Goal: Task Accomplishment & Management: Complete application form

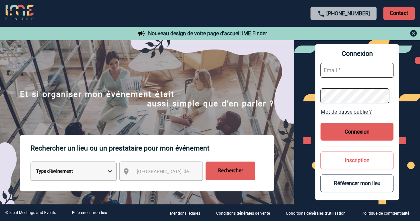
click at [346, 68] on input "text" at bounding box center [357, 70] width 73 height 15
type input "aude.latre@capgemini.com"
click at [359, 131] on button "Connexion" at bounding box center [357, 132] width 73 height 18
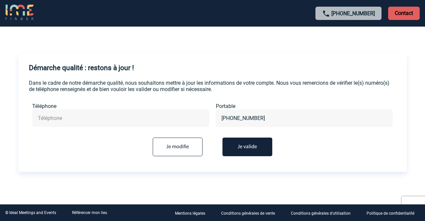
click at [241, 146] on button "Je valide" at bounding box center [248, 147] width 50 height 19
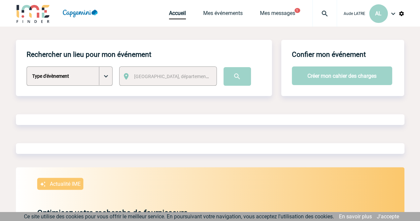
click at [104, 82] on select "Type d'évènement Séminaire avec nuitée Séminaire sans nuitée Repas de groupe Te…" at bounding box center [70, 75] width 86 height 19
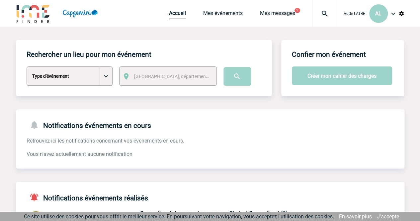
select select "5"
click at [27, 67] on select "Type d'évènement Séminaire avec nuitée Séminaire sans nuitée Repas de groupe Te…" at bounding box center [70, 75] width 86 height 19
click at [159, 74] on span "Ville, département, région..." at bounding box center [180, 76] width 92 height 5
type input "3"
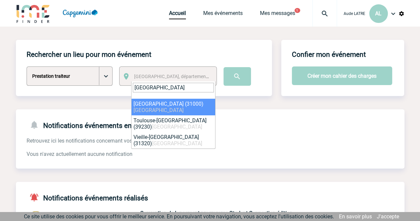
type input "toulouse"
select select "31088"
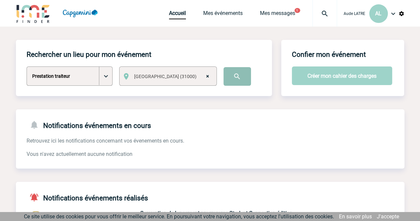
click at [241, 80] on input "image" at bounding box center [238, 76] width 28 height 19
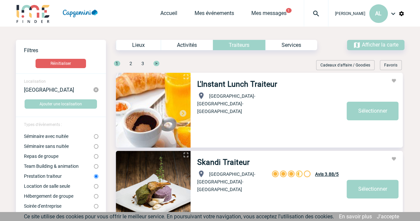
click at [238, 84] on link "L'Instant Lunch Traiteur" at bounding box center [237, 84] width 80 height 9
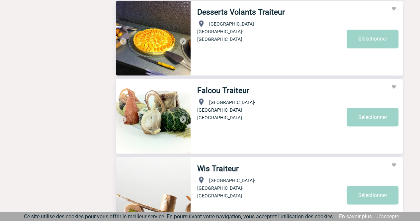
scroll to position [541, 0]
click at [240, 14] on link "Desserts Volants Traiteur" at bounding box center [241, 11] width 88 height 9
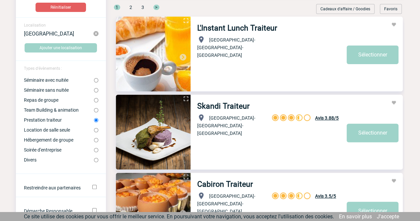
scroll to position [0, 0]
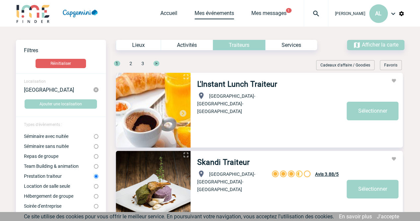
click at [214, 14] on link "Mes événements" at bounding box center [215, 14] width 40 height 9
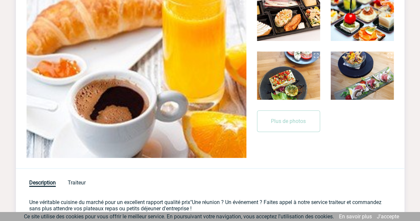
scroll to position [207, 0]
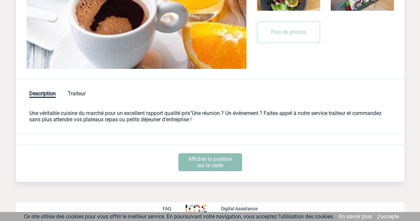
click at [214, 161] on p "Afficher la position sur la carte" at bounding box center [210, 162] width 64 height 18
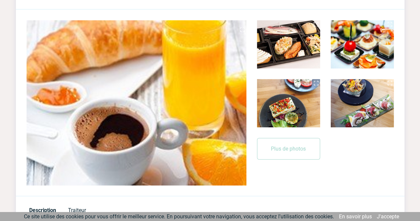
scroll to position [0, 0]
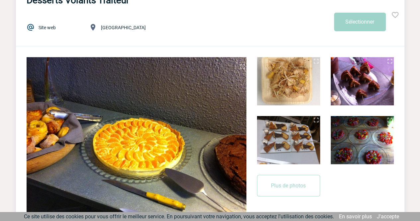
scroll to position [52, 0]
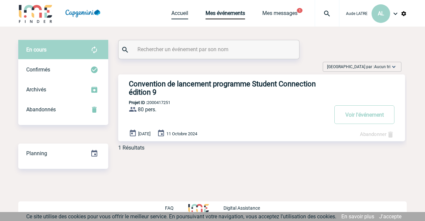
click at [177, 15] on link "Accueil" at bounding box center [179, 14] width 17 height 9
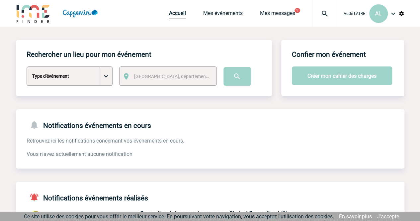
click at [107, 78] on select "Type d'évènement Séminaire avec nuitée Séminaire sans nuitée Repas de groupe Te…" at bounding box center [70, 75] width 86 height 19
select select "5"
click at [27, 67] on select "Type d'évènement Séminaire avec nuitée Séminaire sans nuitée Repas de groupe Te…" at bounding box center [70, 75] width 86 height 19
click at [172, 82] on div "[GEOGRAPHIC_DATA], département, région..." at bounding box center [168, 75] width 98 height 19
click at [169, 77] on span "[GEOGRAPHIC_DATA], département, région..." at bounding box center [180, 76] width 92 height 5
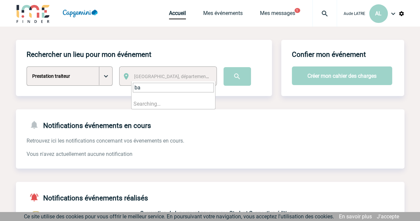
type input "b"
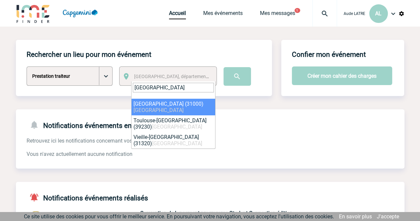
type input "toulouse"
select select "31088"
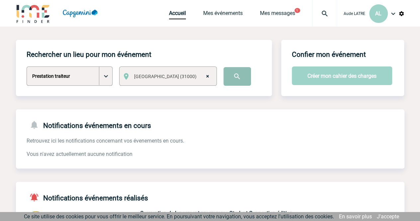
click at [236, 73] on input "image" at bounding box center [238, 76] width 28 height 19
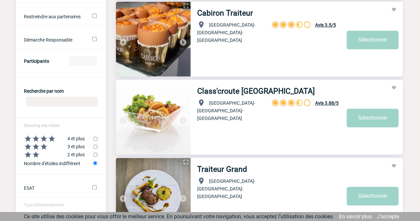
scroll to position [228, 0]
click at [74, 62] on input "Participants" at bounding box center [83, 61] width 28 height 10
click at [75, 65] on input "50" at bounding box center [83, 61] width 28 height 10
type input "50"
click at [79, 75] on form "Localisation Toulouse Ajouter une localisation Types d'évènements : Séminaire a…" at bounding box center [61, 57] width 90 height 422
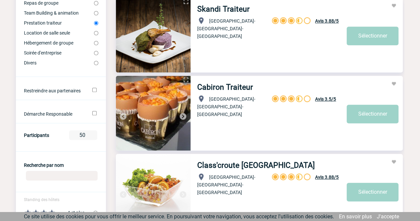
scroll to position [153, 0]
drag, startPoint x: 225, startPoint y: 88, endPoint x: 213, endPoint y: 119, distance: 33.1
click at [213, 119] on div "Occitanie-Languedoc-Roussillon-Midi-Pyrénées Avis 3.5/5 3.5/5" at bounding box center [271, 114] width 148 height 45
drag, startPoint x: 220, startPoint y: 85, endPoint x: 194, endPoint y: 121, distance: 44.3
click at [194, 121] on div "Cabiron Traiteur Occitanie-Languedoc-Roussillon-Midi-Pyrénées Avis 3.5/5 3.5/5 …" at bounding box center [297, 110] width 212 height 71
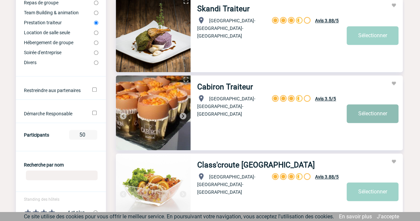
click at [371, 111] on link "Sélectionner" at bounding box center [373, 113] width 52 height 19
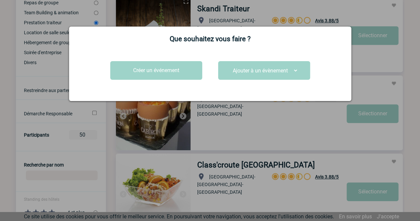
click at [293, 133] on div at bounding box center [210, 110] width 420 height 221
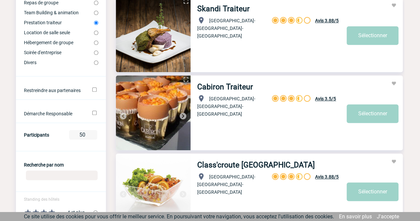
click at [392, 82] on img at bounding box center [393, 83] width 5 height 5
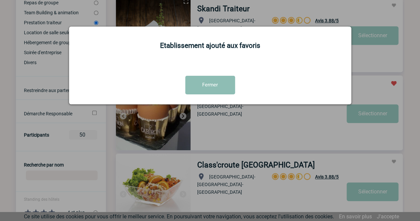
click at [233, 84] on button "Fermer" at bounding box center [210, 85] width 50 height 19
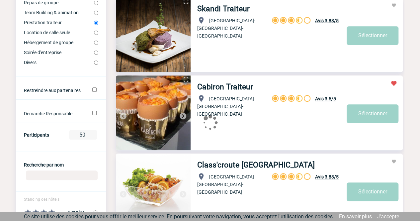
click at [392, 83] on img at bounding box center [393, 83] width 5 height 5
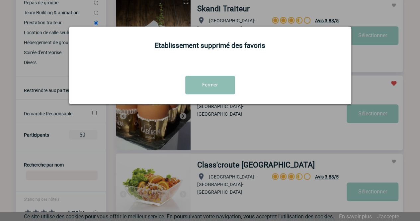
click at [217, 87] on button "Fermer" at bounding box center [210, 85] width 50 height 19
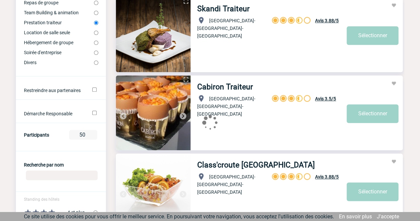
click at [209, 88] on link "Cabiron Traiteur" at bounding box center [225, 86] width 56 height 9
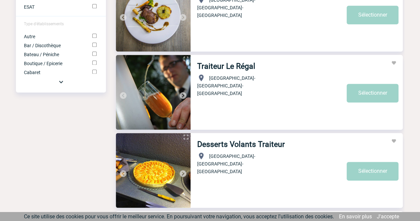
scroll to position [409, 0]
click at [225, 67] on link "Traiteur Le Régal" at bounding box center [226, 65] width 58 height 9
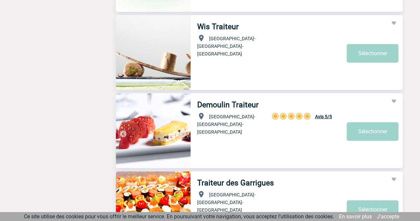
scroll to position [683, 0]
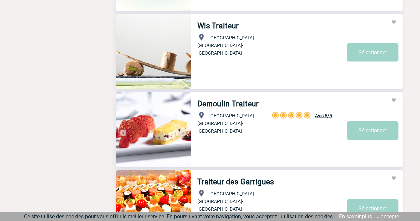
click at [231, 102] on link "Demoulin Traiteur" at bounding box center [227, 103] width 61 height 9
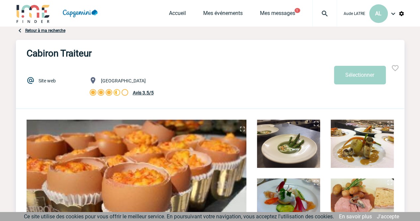
click at [179, 9] on div "Accueil Mes événements Mes messages 1 Projet, client Projet, client" at bounding box center [253, 13] width 168 height 27
click at [178, 11] on link "Accueil" at bounding box center [177, 14] width 17 height 9
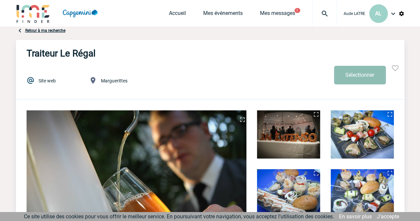
click at [358, 79] on button "Sélectionner" at bounding box center [360, 75] width 52 height 19
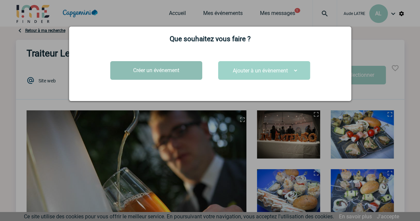
click at [169, 69] on button "Créer un événement" at bounding box center [156, 70] width 92 height 19
click at [162, 67] on button "Créer un événement" at bounding box center [156, 70] width 92 height 19
click at [167, 69] on button "Créer un événement" at bounding box center [156, 70] width 92 height 19
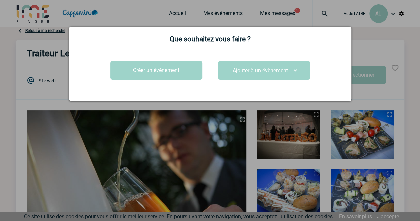
click at [252, 73] on select "Ajouter à un évènement" at bounding box center [264, 70] width 68 height 10
click at [231, 65] on div "Ajouter à un évènement" at bounding box center [264, 70] width 92 height 19
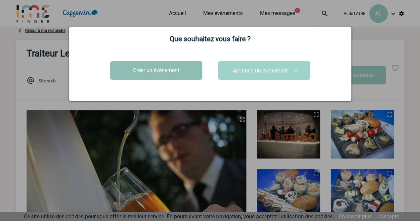
click at [182, 71] on button "Créer un événement" at bounding box center [156, 70] width 92 height 19
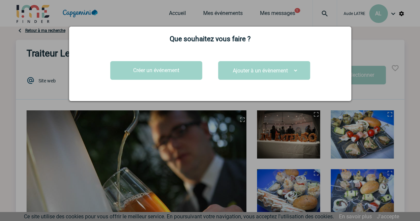
click at [218, 11] on div at bounding box center [210, 110] width 420 height 221
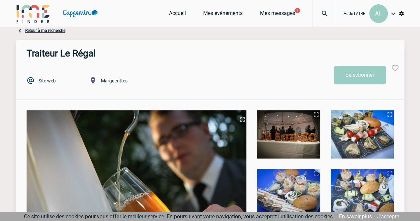
click at [214, 16] on body "[PERSON_NAME] AL Accueil Mes événements 1 1" at bounding box center [210, 220] width 420 height 441
click at [213, 12] on link "Mes événements" at bounding box center [223, 14] width 40 height 9
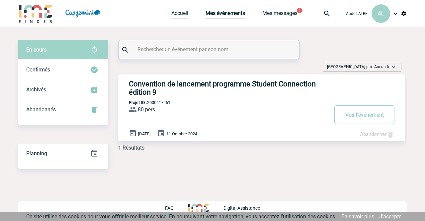
click at [177, 14] on link "Accueil" at bounding box center [179, 14] width 17 height 9
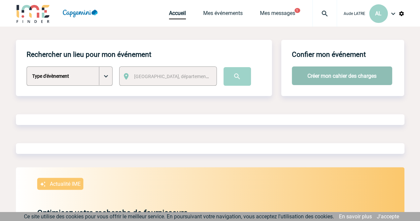
click at [337, 77] on button "Créer mon cahier des charges" at bounding box center [342, 75] width 100 height 19
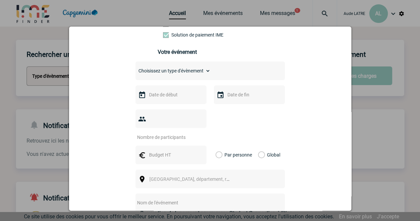
scroll to position [86, 0]
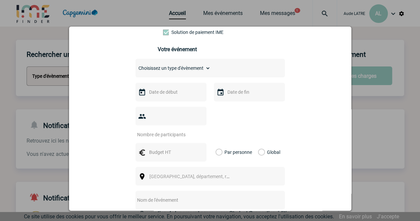
click at [190, 69] on select "Choisissez un type d'évènement Séminaire avec nuitée Séminaire sans nuitée Repa…" at bounding box center [173, 67] width 75 height 9
select select "5"
click at [136, 66] on select "Choisissez un type d'évènement Séminaire avec nuitée Séminaire sans nuitée Repa…" at bounding box center [173, 67] width 75 height 9
click at [168, 101] on div at bounding box center [171, 92] width 71 height 19
click at [165, 94] on input "text" at bounding box center [170, 92] width 46 height 9
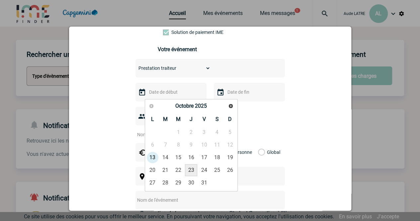
click at [191, 168] on link "23" at bounding box center [191, 170] width 12 height 12
type input "23-10-2025"
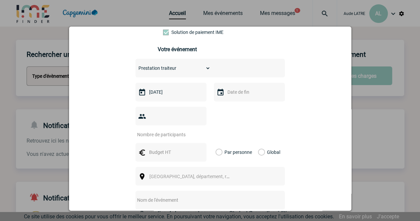
click at [247, 93] on input "text" at bounding box center [249, 92] width 46 height 9
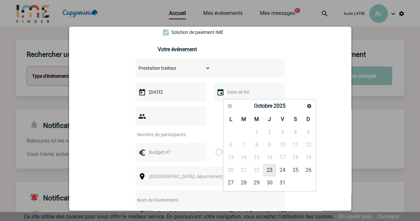
click at [268, 172] on link "23" at bounding box center [269, 170] width 12 height 12
type input "23-10-2025"
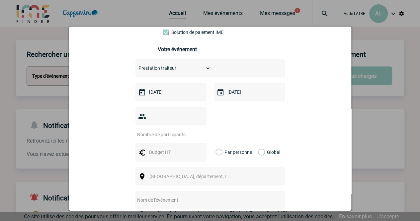
click at [177, 130] on input "number" at bounding box center [167, 134] width 62 height 9
type input "50"
click at [178, 148] on input "text" at bounding box center [170, 152] width 46 height 9
click at [218, 143] on label "Par personne" at bounding box center [219, 152] width 7 height 19
click at [0, 0] on input "Par personne" at bounding box center [0, 0] width 0 height 0
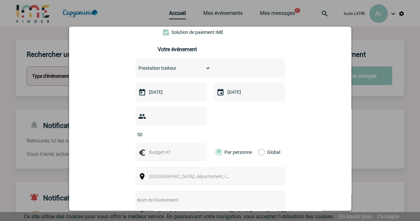
click at [172, 148] on input "text" at bounding box center [170, 152] width 46 height 9
type input "7"
click at [114, 157] on div "Vous nous confiez la gestion de votre projet, nous vous remercions de préciser …" at bounding box center [210, 127] width 266 height 303
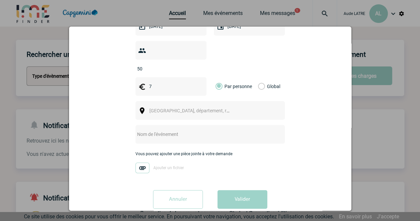
scroll to position [155, 0]
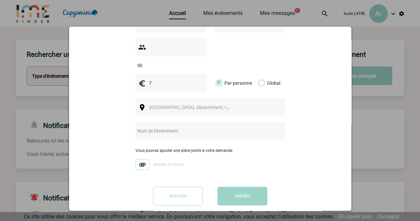
click at [172, 98] on div "Ville, département, région..." at bounding box center [210, 107] width 149 height 19
click at [161, 103] on span "Ville, département, région..." at bounding box center [192, 107] width 91 height 9
type input "toulouse"
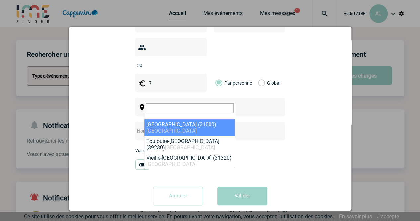
select select "31088"
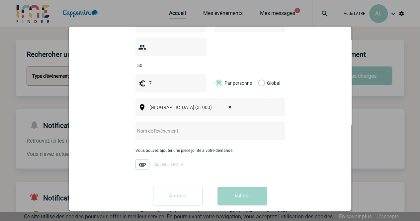
click at [149, 127] on input "text" at bounding box center [202, 131] width 132 height 9
type input "afterwork pitch challenge"
click at [240, 187] on button "Valider" at bounding box center [243, 196] width 50 height 19
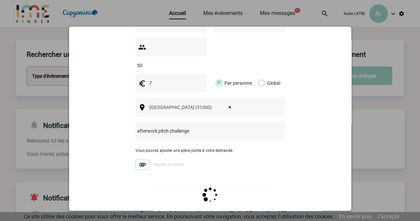
scroll to position [0, 0]
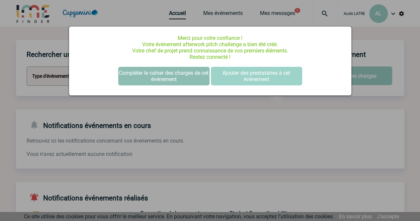
click at [182, 77] on button "Compléter le cahier des charges de cet événement" at bounding box center [163, 76] width 91 height 19
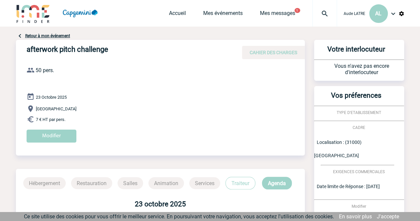
scroll to position [66, 0]
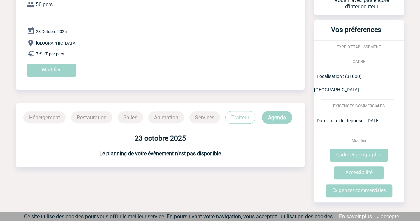
click at [241, 121] on p "Traiteur" at bounding box center [241, 117] width 30 height 13
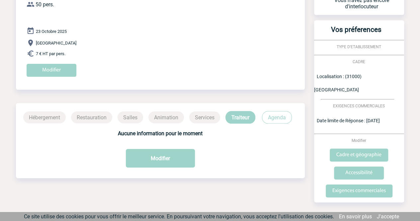
scroll to position [0, 0]
